Goal: Ask a question

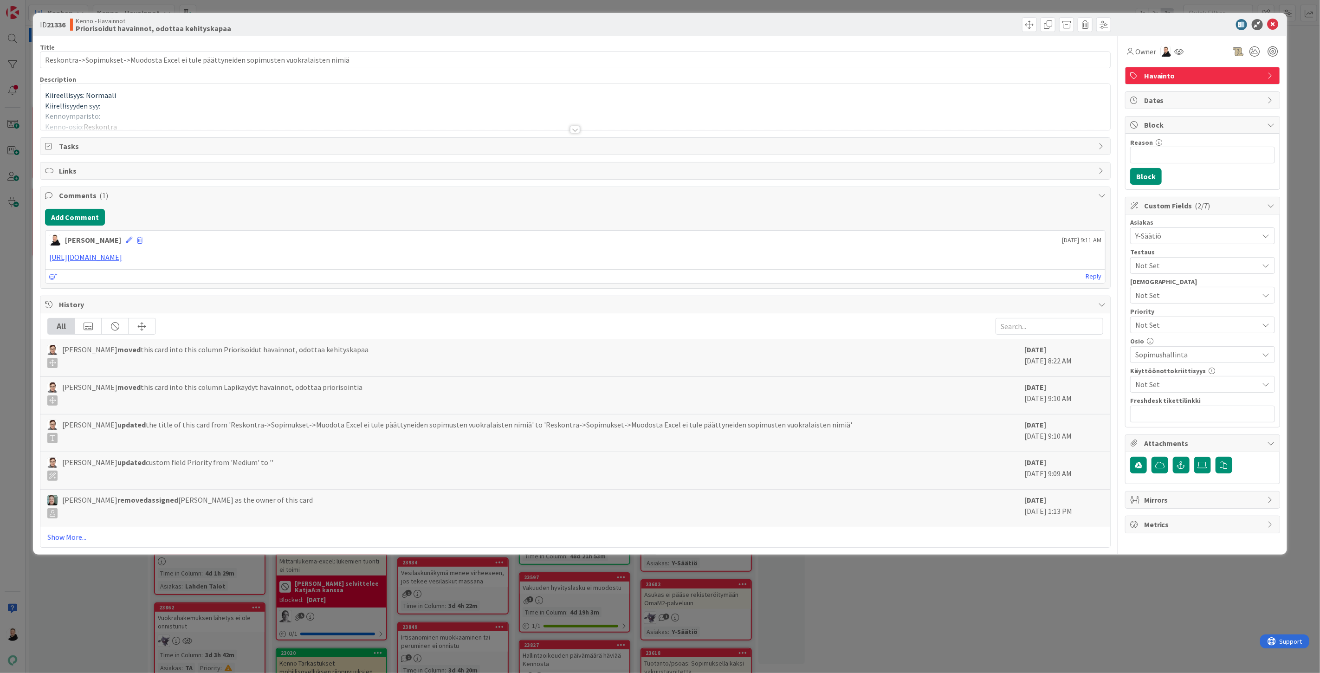
click at [576, 128] on div at bounding box center [575, 129] width 10 height 7
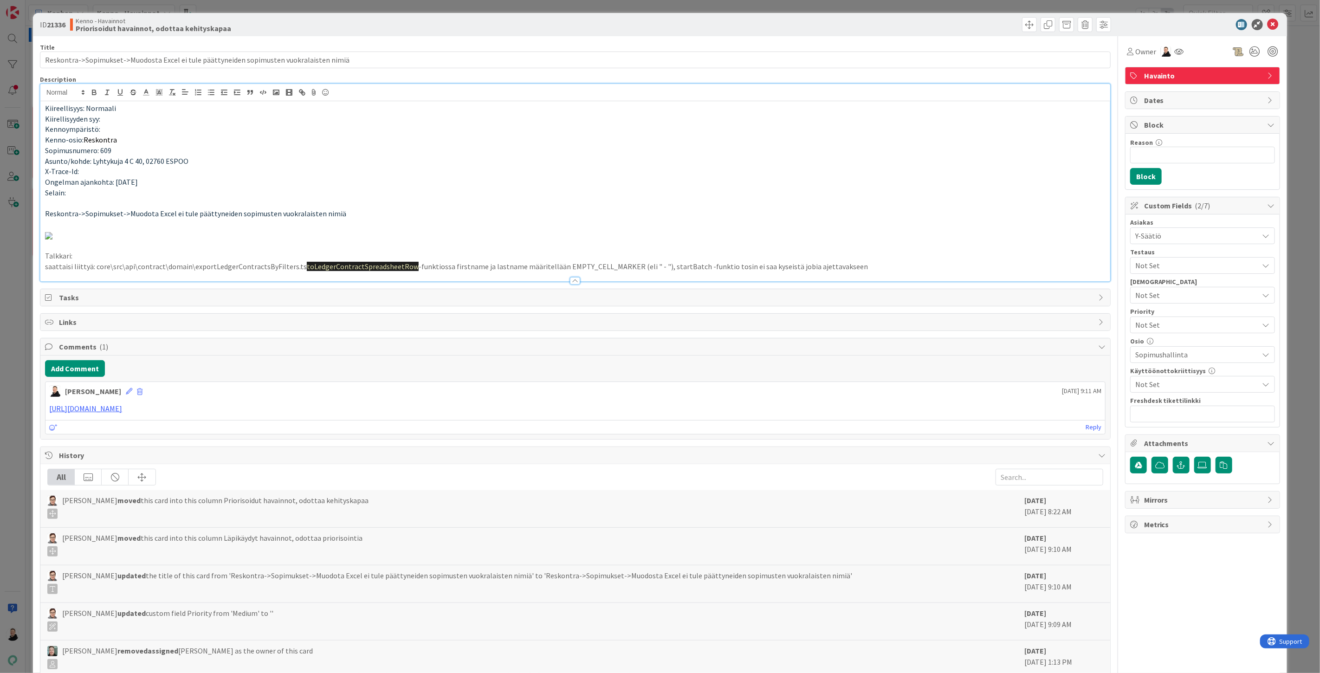
click at [855, 179] on p "Ongelman ajankohta: 15.5.2025" at bounding box center [575, 182] width 1060 height 11
click at [1267, 21] on icon at bounding box center [1272, 24] width 11 height 11
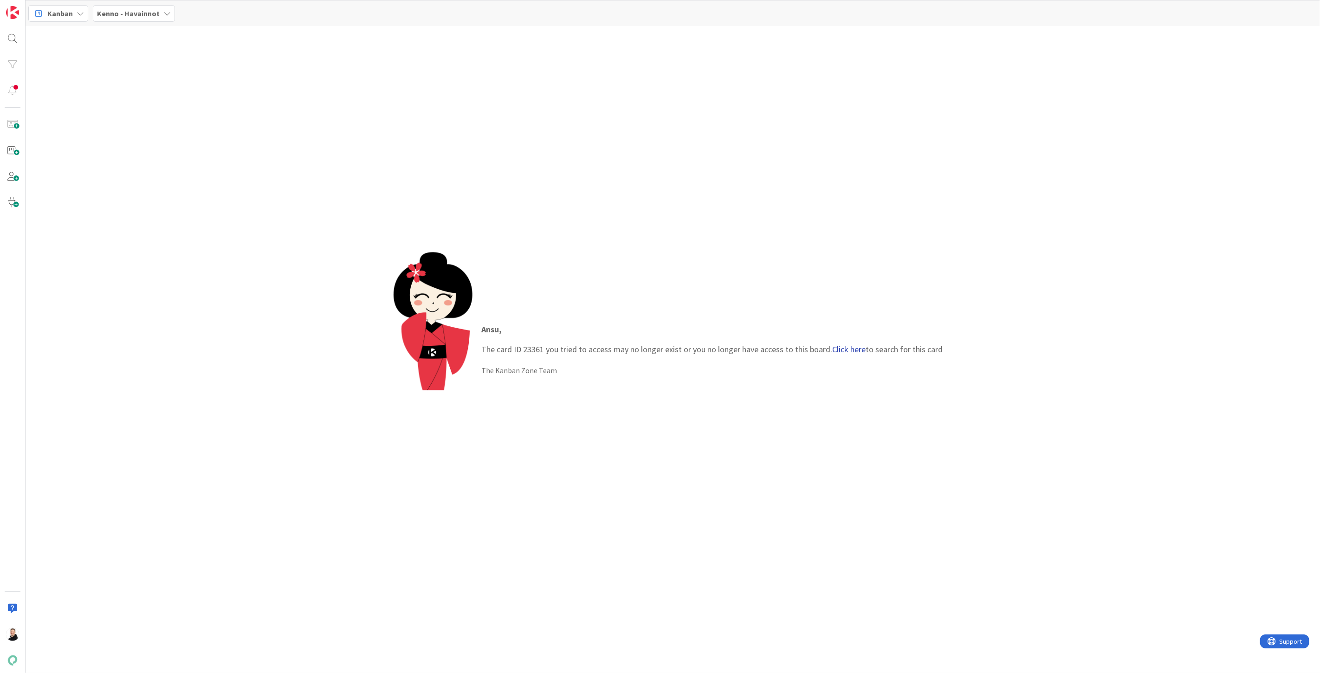
click at [846, 348] on link "Click here" at bounding box center [848, 349] width 33 height 11
click at [87, 85] on span "Laskutusryhmän saatava ja ennakko. Miksi näkyy että asiakkaalla on ennakko ja s…" at bounding box center [112, 86] width 138 height 18
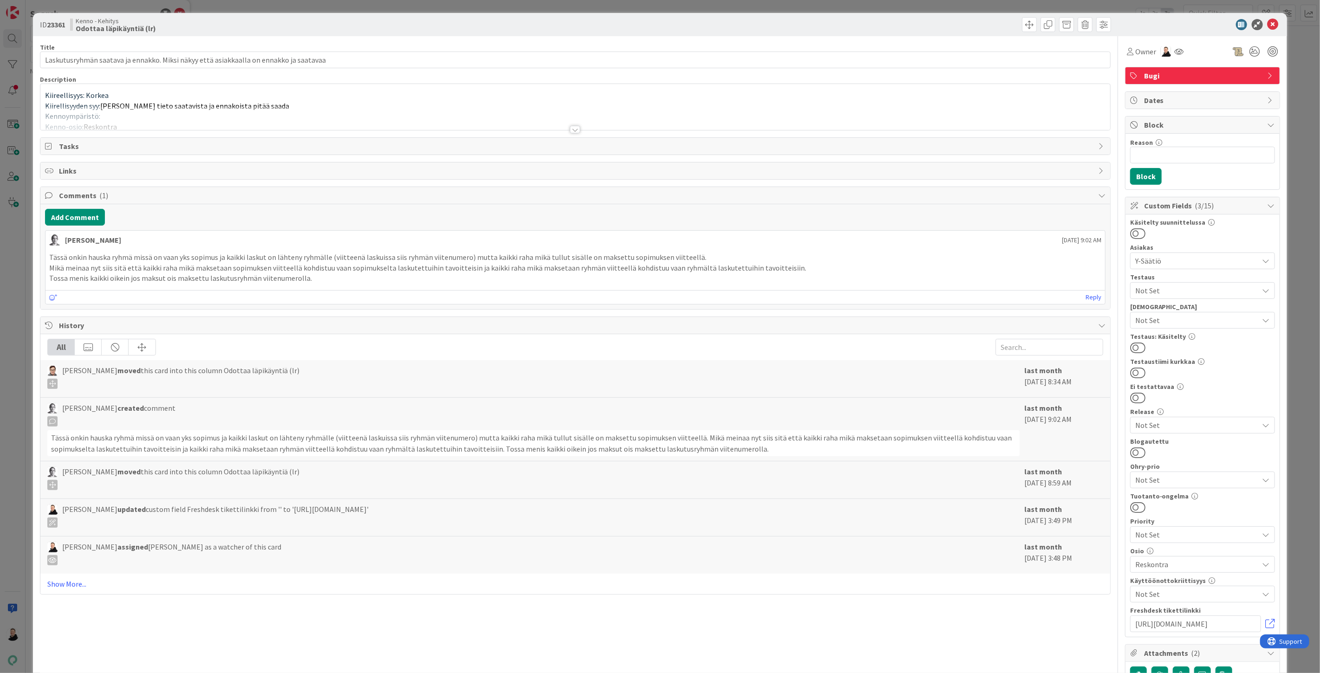
type input "Laskutusryhmän saatava ja ennakko. Miksi näkyy että asiakkaalla on ennakko ja s…"
click at [570, 131] on div at bounding box center [575, 129] width 10 height 7
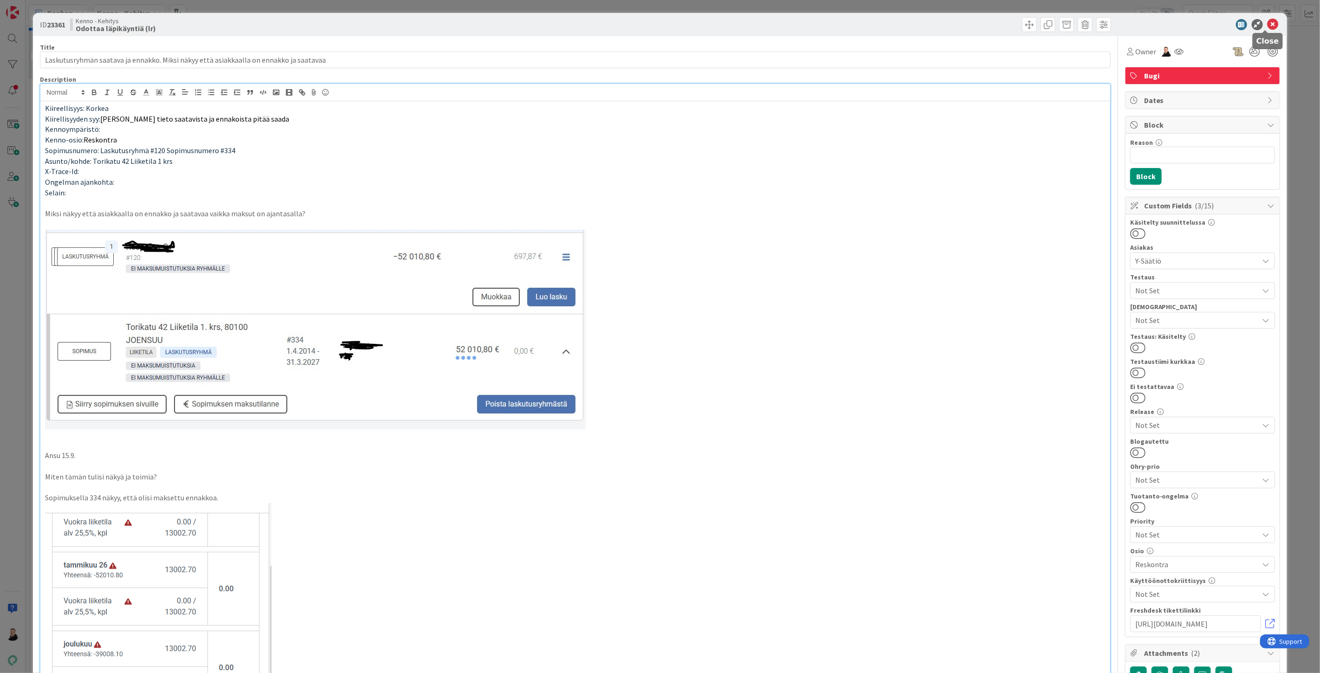
click at [1267, 20] on icon at bounding box center [1272, 24] width 11 height 11
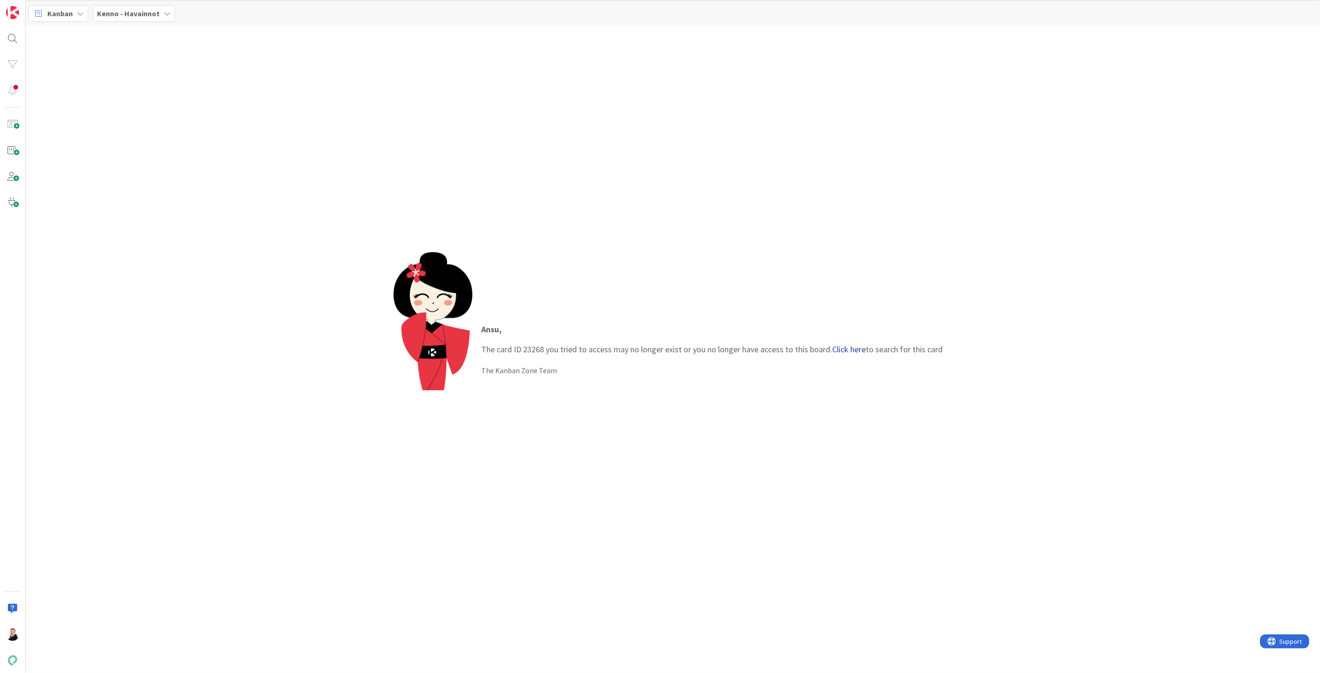
click at [845, 351] on link "Click here" at bounding box center [848, 349] width 33 height 11
click at [90, 73] on div "Kenno - Testaus › Testattu" at bounding box center [114, 73] width 142 height 8
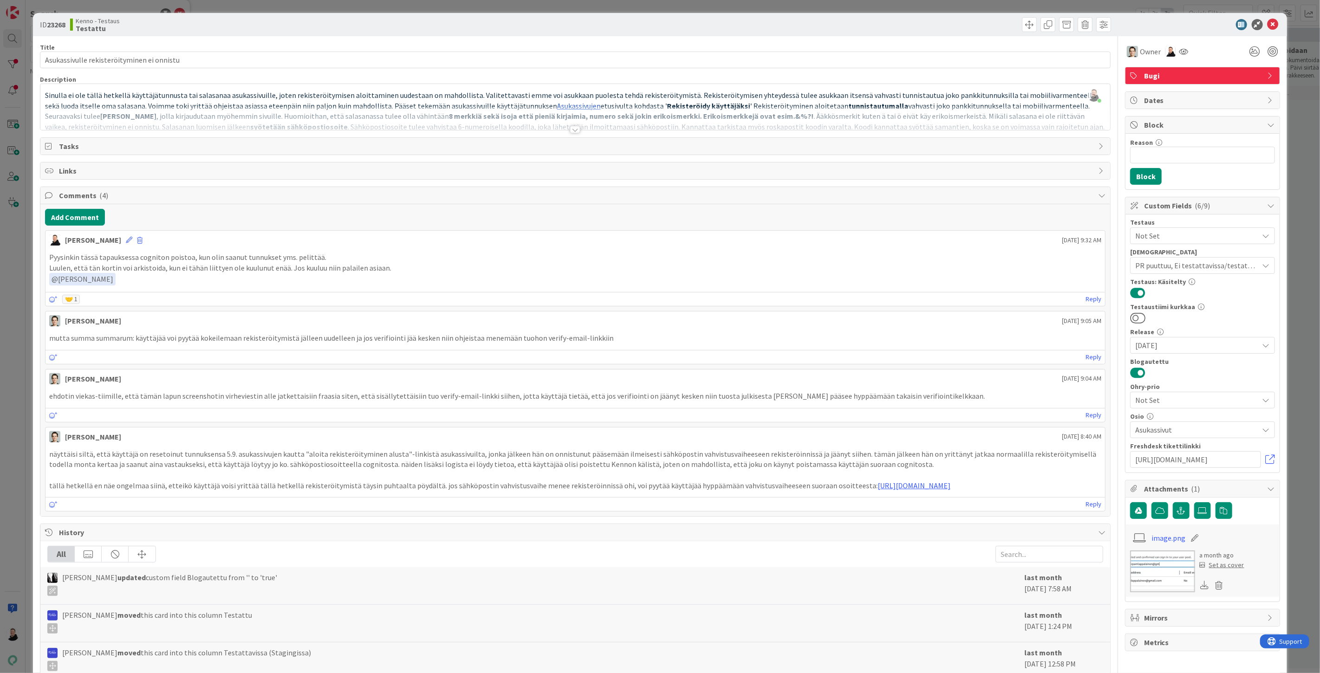
click at [572, 126] on div at bounding box center [575, 129] width 10 height 7
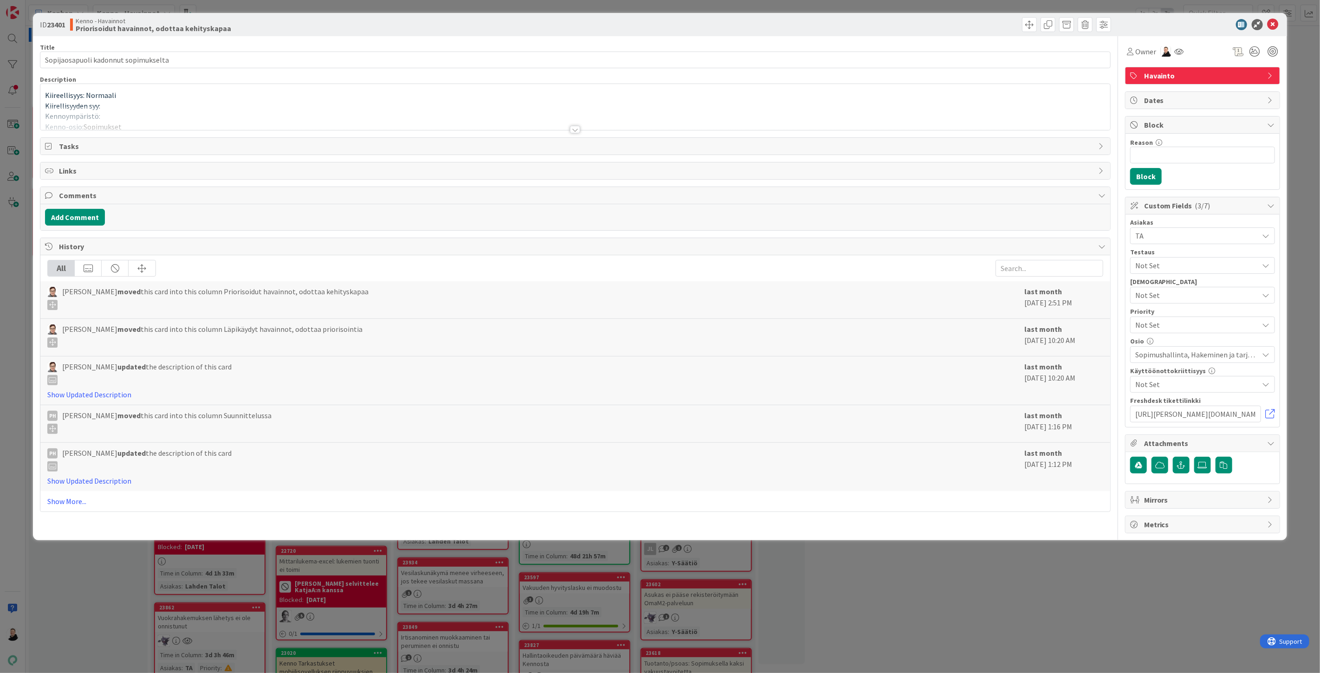
click at [574, 129] on div at bounding box center [575, 129] width 10 height 7
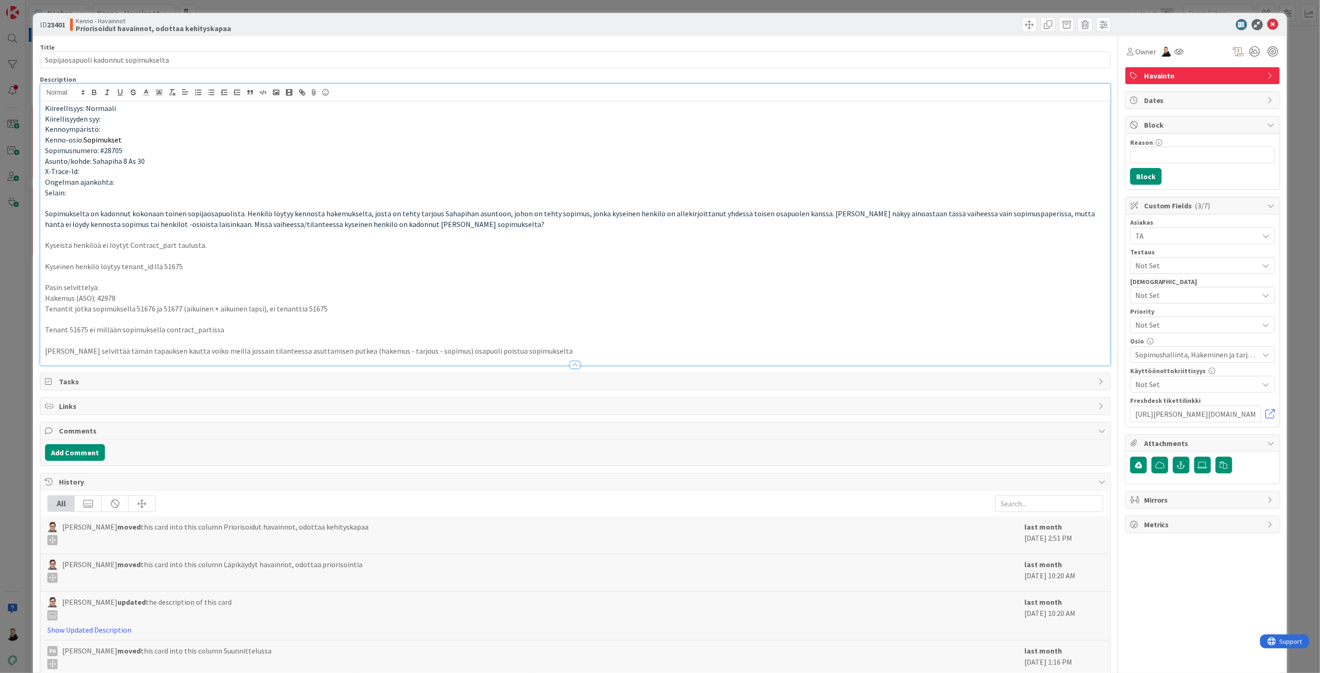
click at [1269, 30] on div "ID 23401 Kenno - Havainnot Priorisoidut havainnot, odottaa kehityskapaa" at bounding box center [660, 24] width 1254 height 23
click at [1268, 26] on icon at bounding box center [1272, 24] width 11 height 11
